Goal: Contribute content

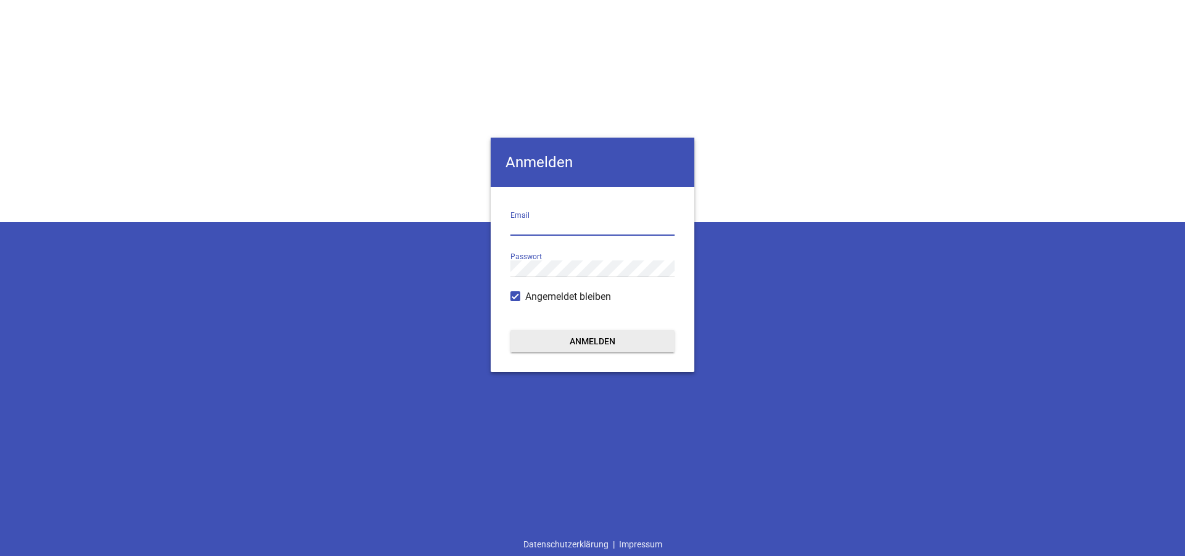
click at [532, 224] on input "email" at bounding box center [592, 227] width 164 height 17
type input "[EMAIL_ADDRESS][DOMAIN_NAME]"
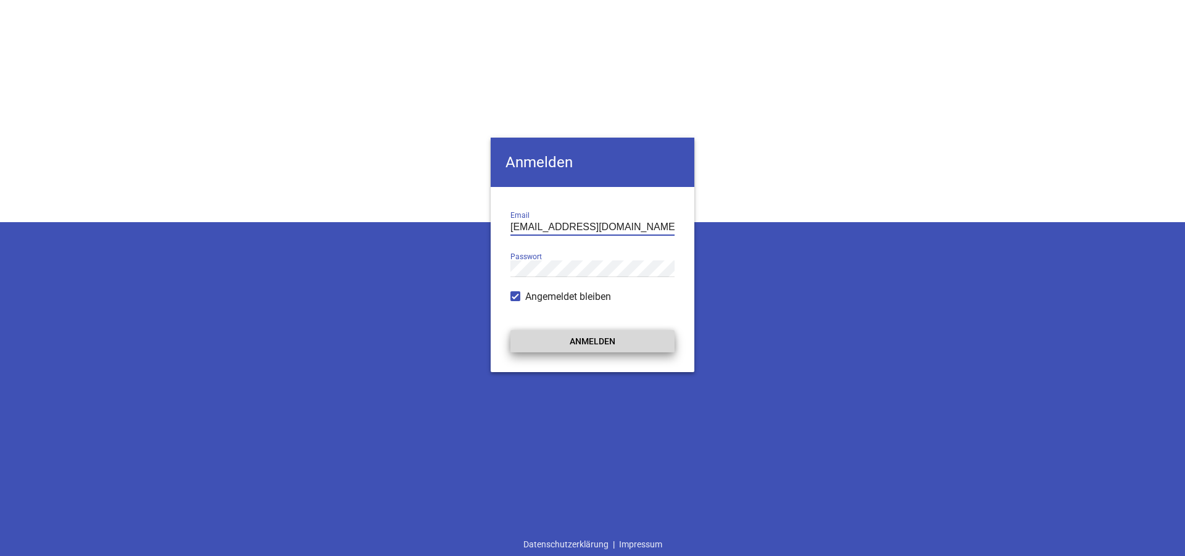
click at [608, 339] on button "Anmelden" at bounding box center [592, 341] width 164 height 22
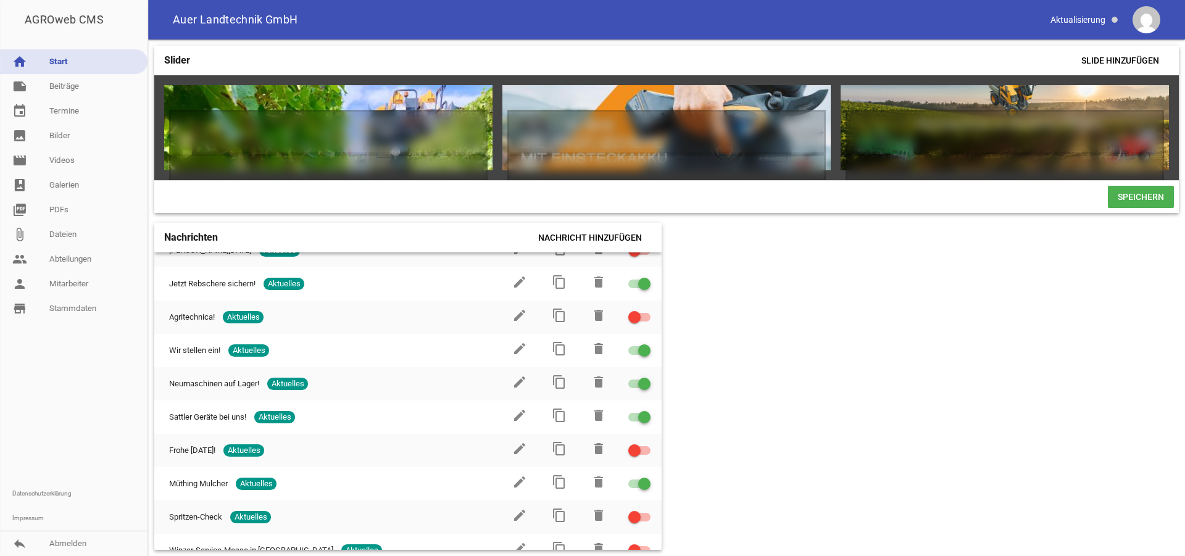
scroll to position [281, 0]
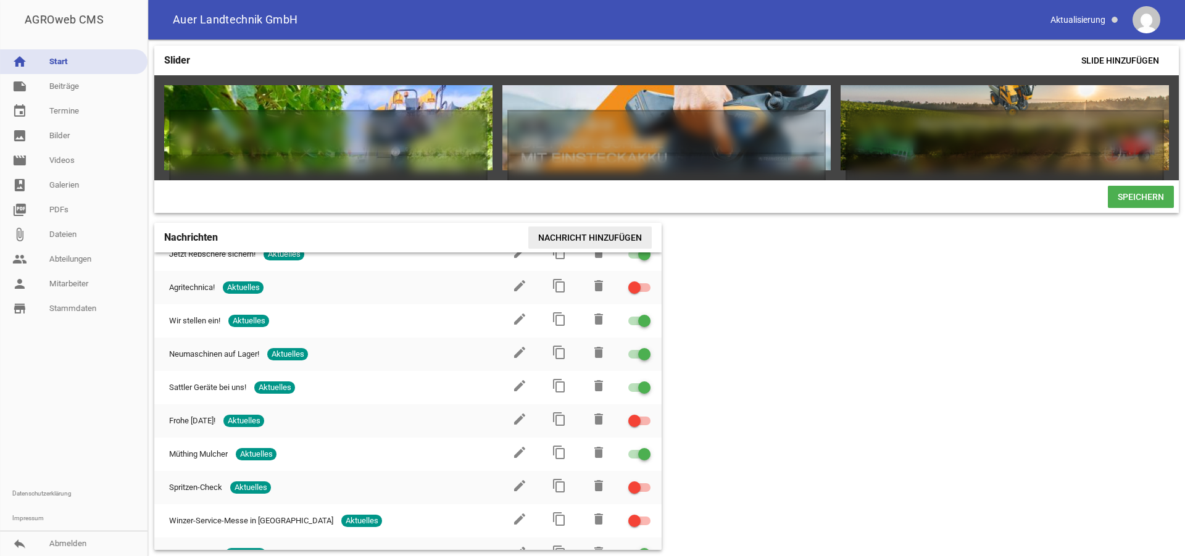
click at [590, 243] on span "Nachricht hinzufügen" at bounding box center [589, 238] width 123 height 22
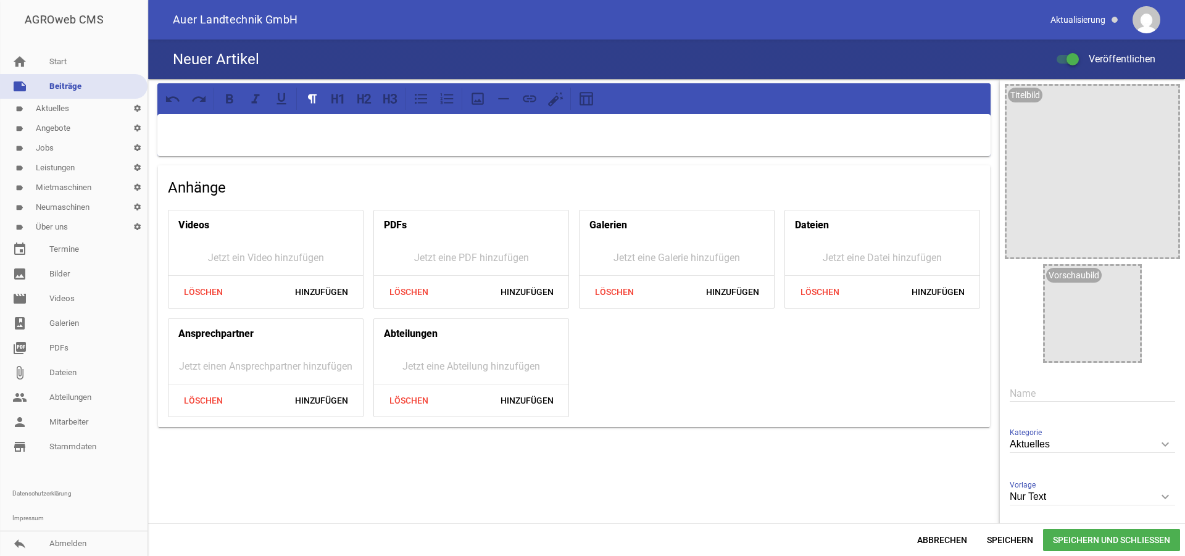
click at [1015, 391] on input "text" at bounding box center [1092, 393] width 165 height 17
click at [77, 107] on link "label Aktuelles settings" at bounding box center [74, 109] width 148 height 20
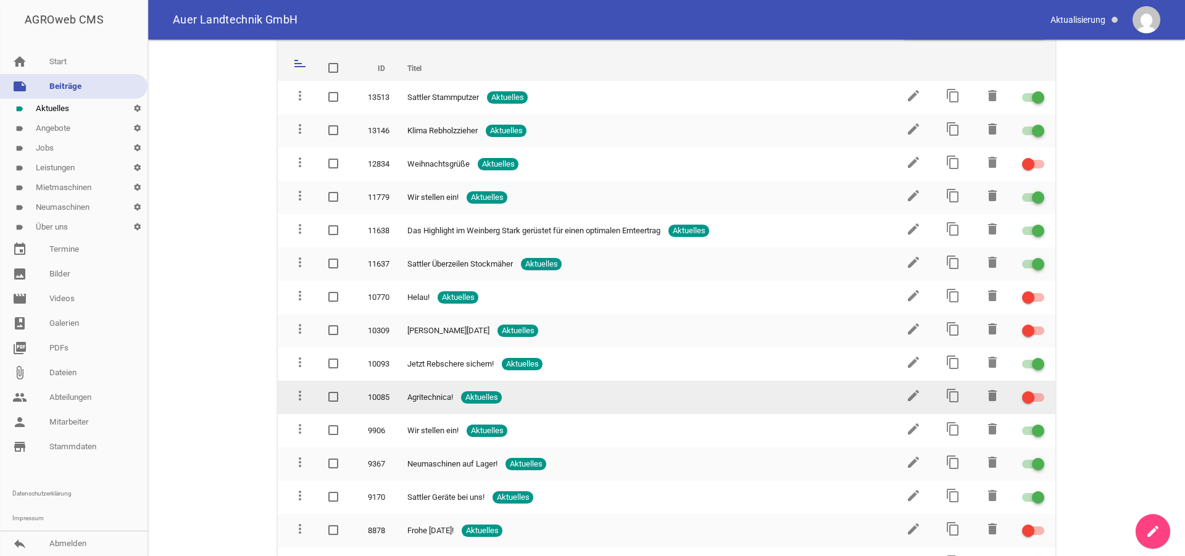
scroll to position [63, 0]
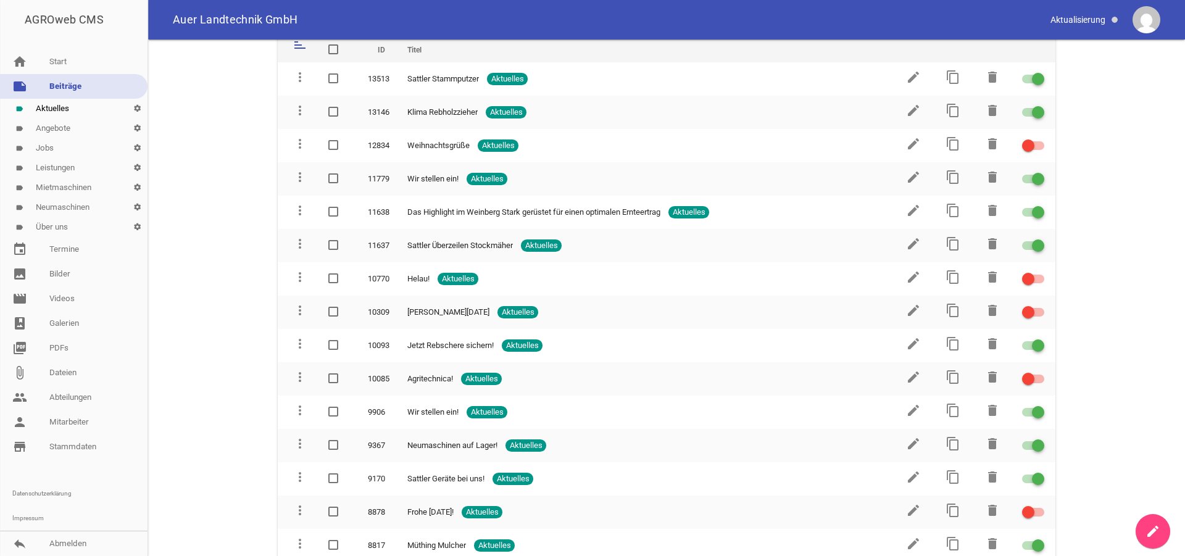
click at [1158, 529] on icon "create" at bounding box center [1153, 531] width 15 height 15
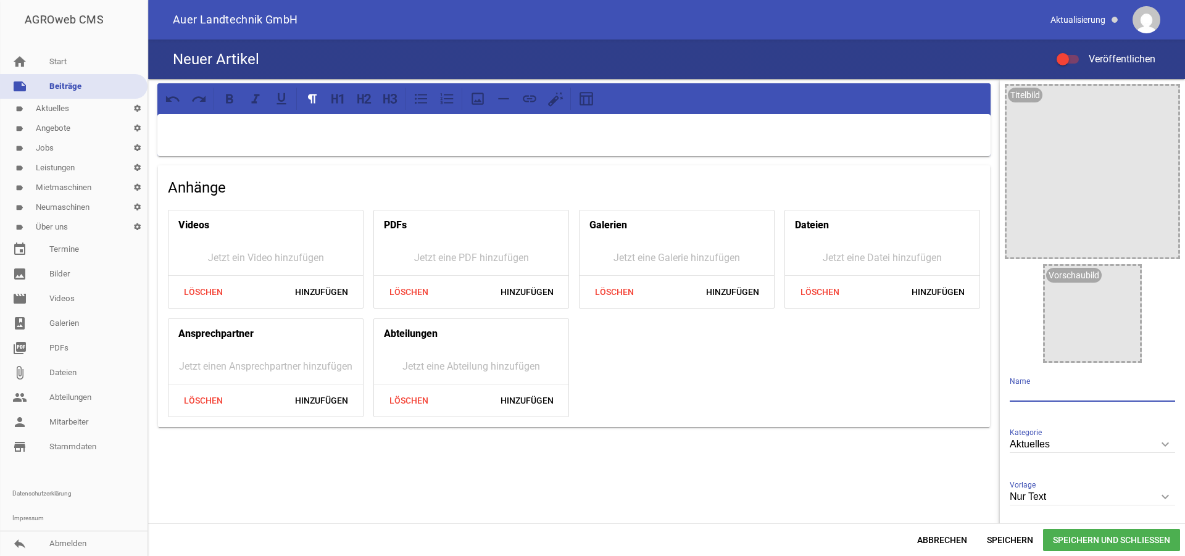
click at [1046, 388] on input "text" at bounding box center [1092, 393] width 165 height 17
type input "Bereit für die Weinlese 2025"
click at [243, 134] on p at bounding box center [574, 130] width 816 height 15
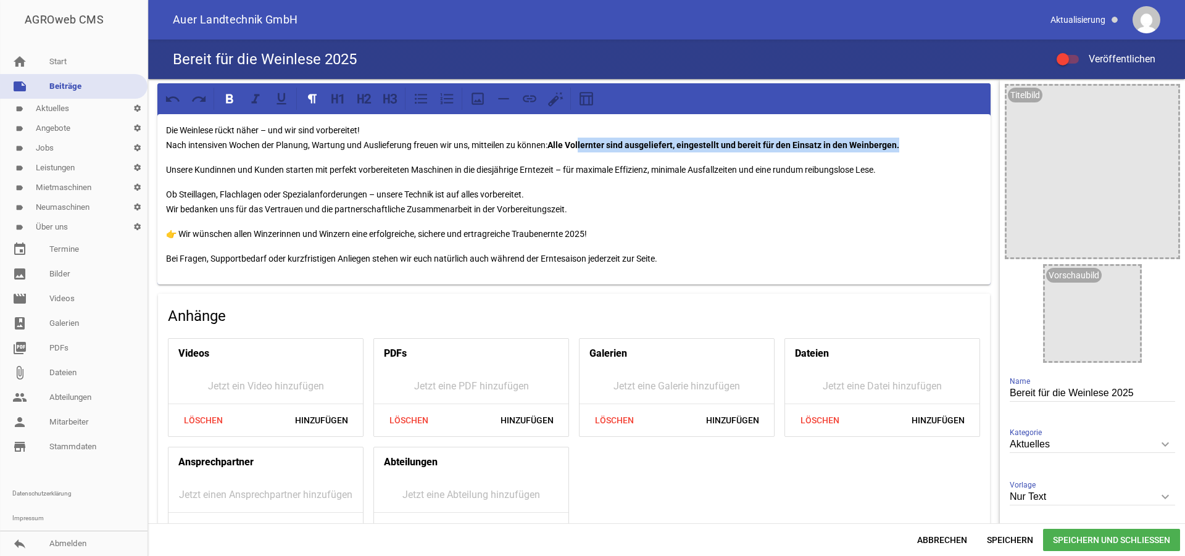
drag, startPoint x: 909, startPoint y: 144, endPoint x: 582, endPoint y: 141, distance: 327.2
click at [582, 141] on p "Die Weinlese rückt näher – und wir sind vorbereitet! Nach intensiven Wochen der…" at bounding box center [574, 138] width 816 height 30
click at [581, 145] on strong "Alle Vollernter sind ausgeliefert, eingestellt und bereit für den Einsatz in de…" at bounding box center [724, 145] width 352 height 10
click at [290, 188] on p "Ob Steillagen, Flachlagen oder Spezialanforderungen – unsere Technik ist auf al…" at bounding box center [574, 202] width 816 height 30
drag, startPoint x: 491, startPoint y: 258, endPoint x: 473, endPoint y: 256, distance: 17.4
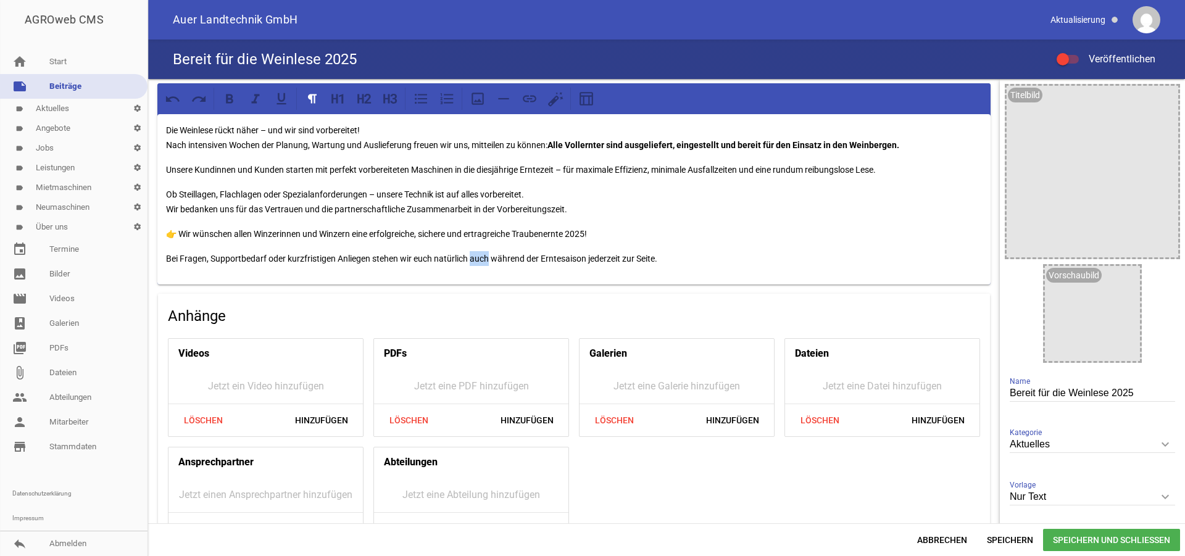
click at [473, 256] on p "Bei Fragen, Supportbedarf oder kurzfristigen Anliegen stehen wir euch natürlich…" at bounding box center [574, 258] width 816 height 15
click at [664, 262] on p "Bei Fragen, Supportbedarf oder kurzfristigen Anliegen stehen wir euch natürlich…" at bounding box center [574, 258] width 816 height 15
click at [1159, 100] on icon "image" at bounding box center [1166, 99] width 20 height 20
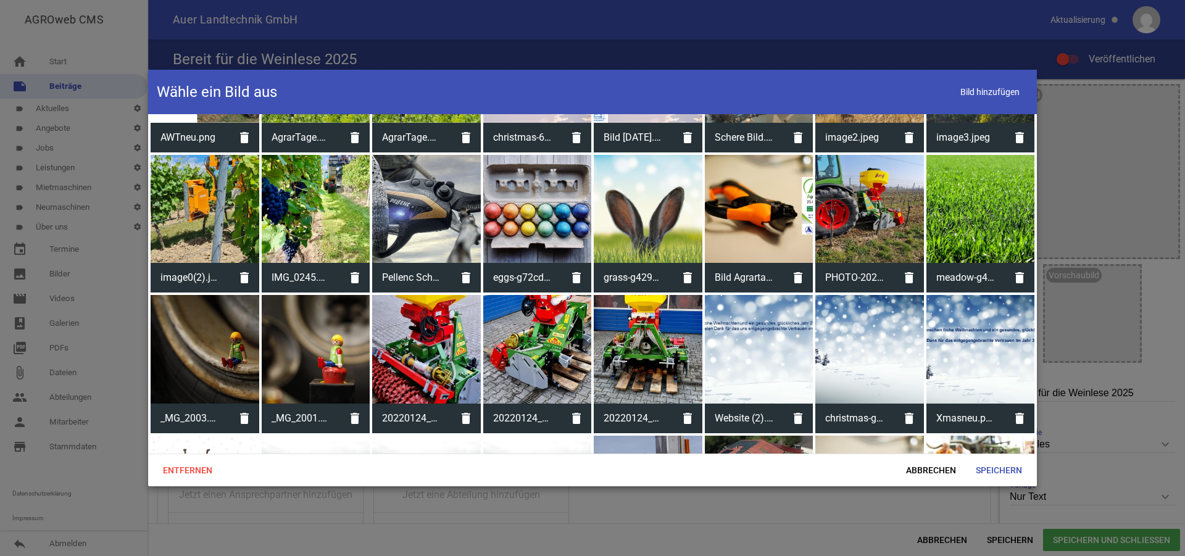
scroll to position [944, 0]
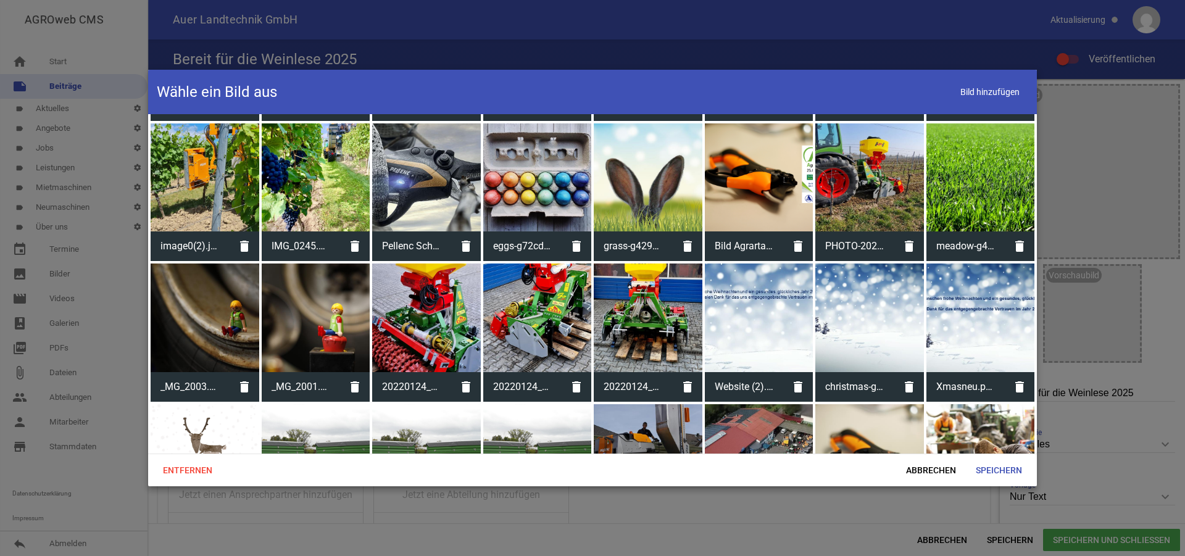
click at [312, 153] on div at bounding box center [316, 177] width 109 height 109
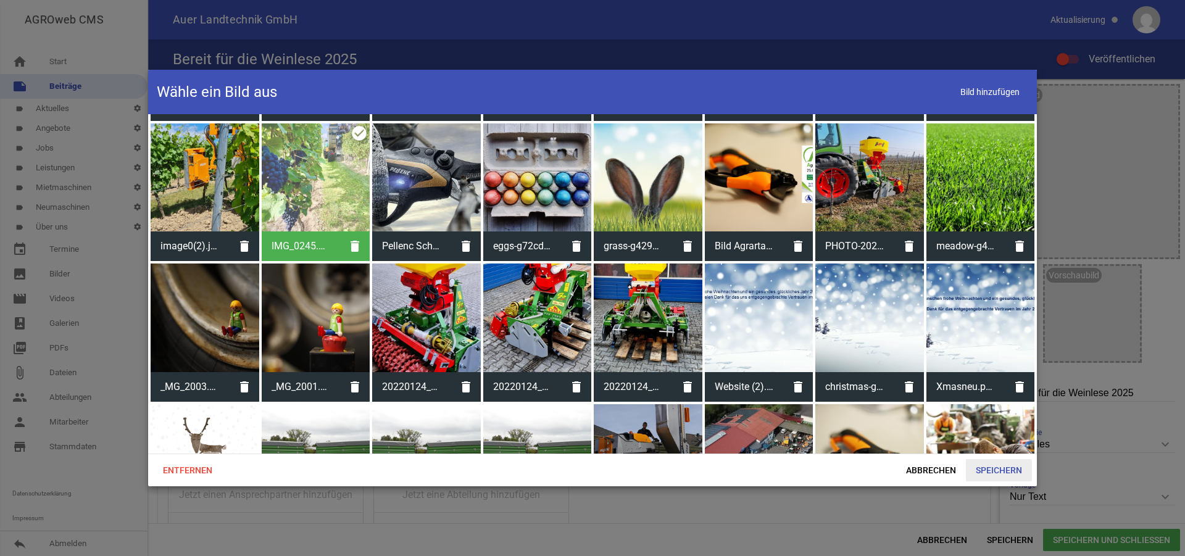
click at [989, 470] on span "Speichern" at bounding box center [999, 470] width 66 height 22
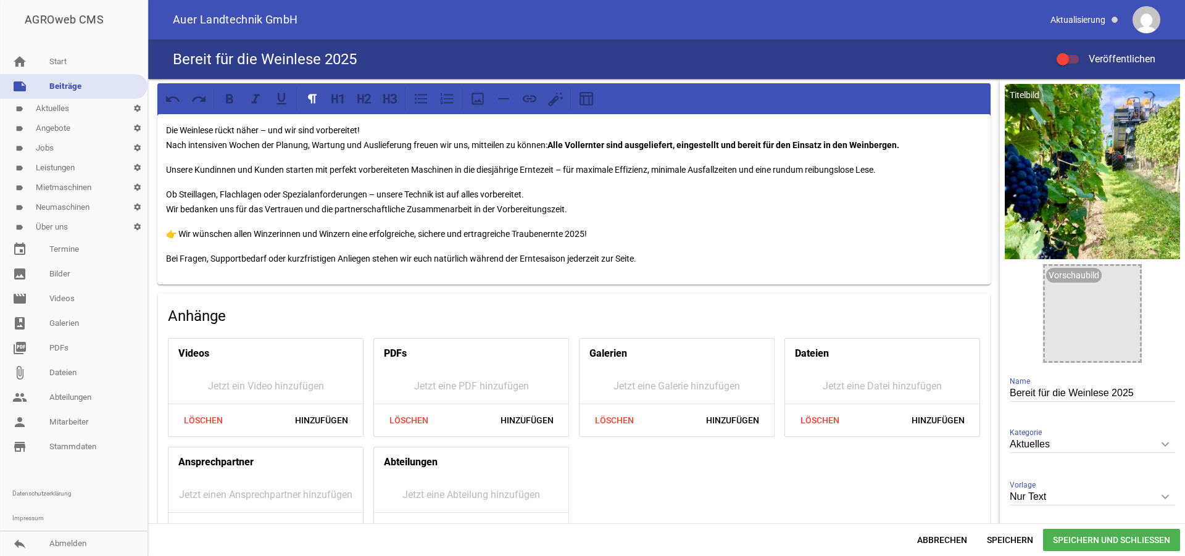
click at [1099, 536] on span "Speichern und Schließen" at bounding box center [1111, 540] width 137 height 22
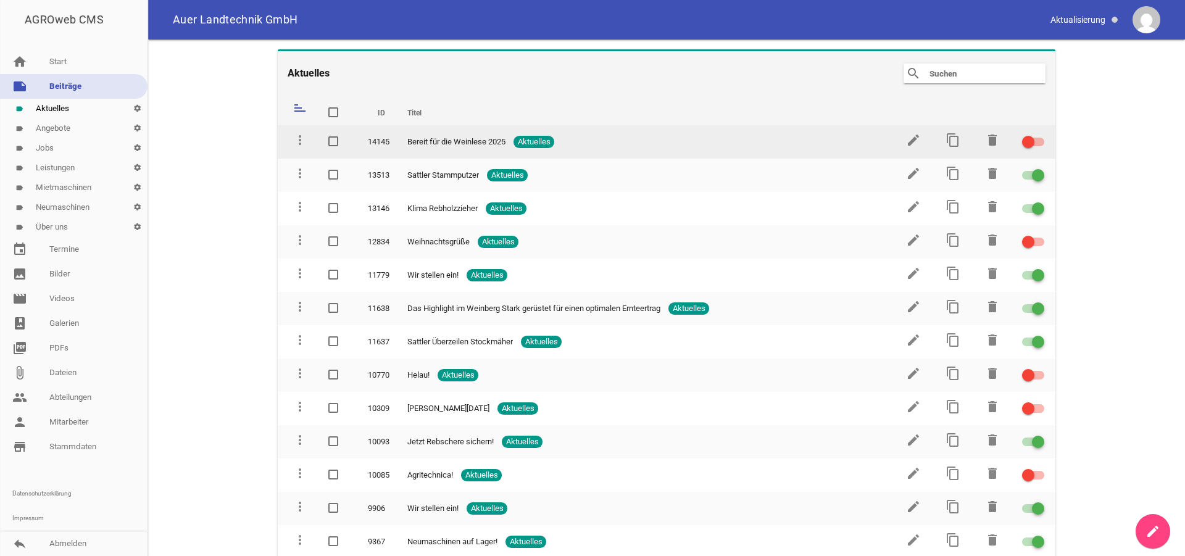
click at [1028, 141] on div at bounding box center [1033, 142] width 22 height 9
click at [1041, 135] on input "checkbox" at bounding box center [1041, 135] width 0 height 0
